Goal: Task Accomplishment & Management: Manage account settings

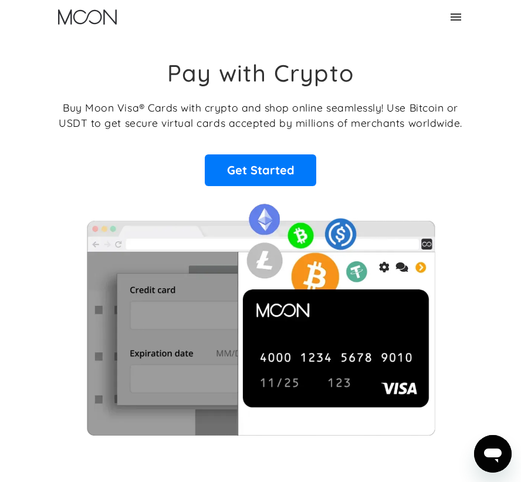
click at [434, 74] on div "Pay with Crypto Buy Moon Visa® Cards with crypto and shop online seamlessly! Us…" at bounding box center [261, 123] width 404 height 128
click at [467, 24] on div "Home About About Moon Careers Founder's Letter For Business Business Moon APIs …" at bounding box center [260, 17] width 422 height 34
click at [462, 19] on icon at bounding box center [456, 17] width 14 height 14
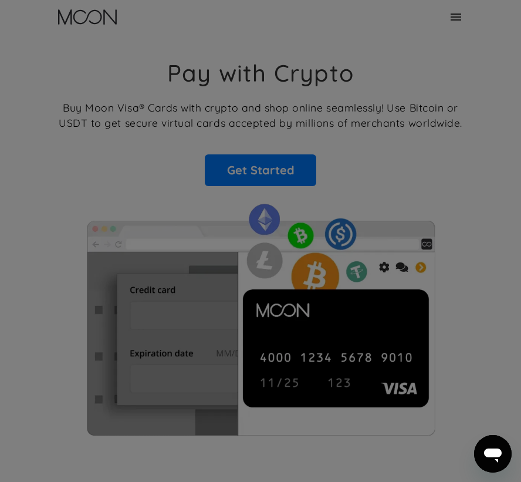
click at [459, 18] on div "🏠 Home 👤 About ⌄ About Moon Careers Founder's Letter 🏢 For Business ⌄ Business …" at bounding box center [260, 241] width 521 height 482
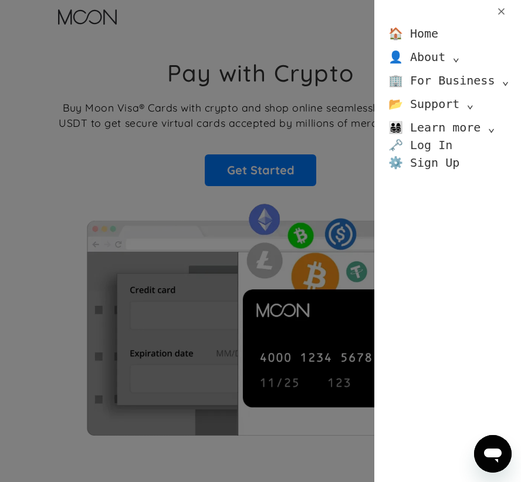
click at [438, 145] on link "🗝️ Log In" at bounding box center [420, 145] width 64 height 18
